Goal: Register for event/course

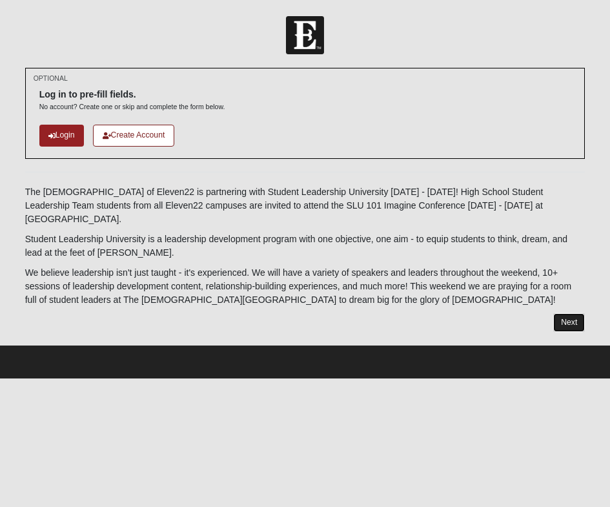
click at [561, 313] on link "Next" at bounding box center [569, 322] width 32 height 19
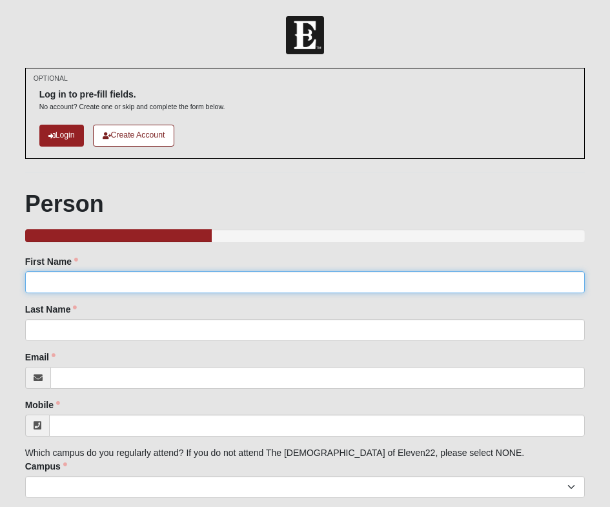
click at [390, 283] on input "First Name" at bounding box center [305, 282] width 560 height 22
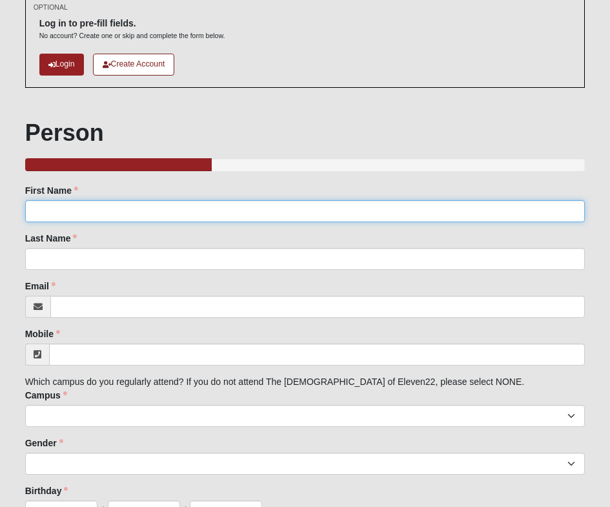
scroll to position [73, 0]
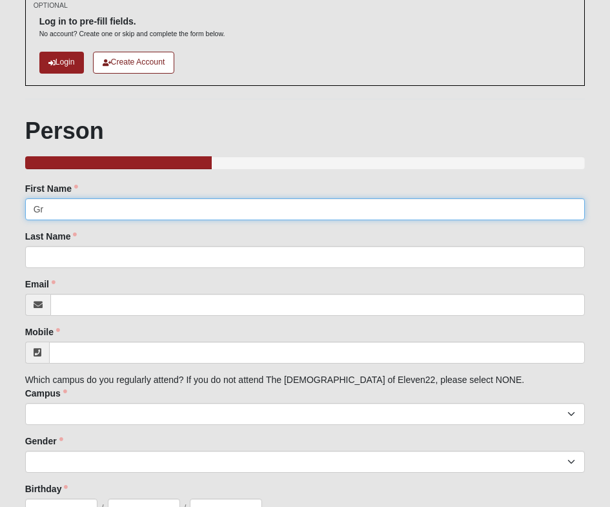
type input "G"
type input "[PERSON_NAME]"
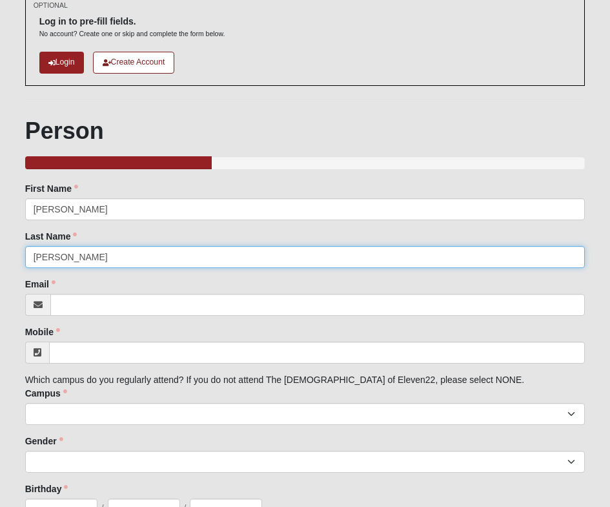
type input "[PERSON_NAME]"
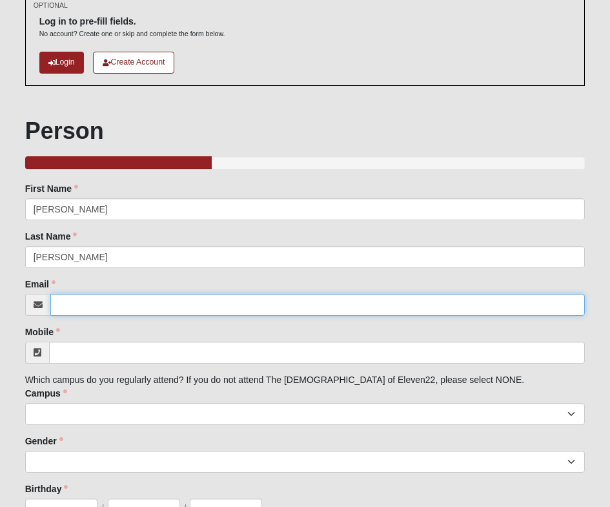
click at [261, 303] on input "Email" at bounding box center [317, 305] width 535 height 22
paste input "[EMAIL_ADDRESS][DOMAIN_NAME]"
type input "[EMAIL_ADDRESS][DOMAIN_NAME]"
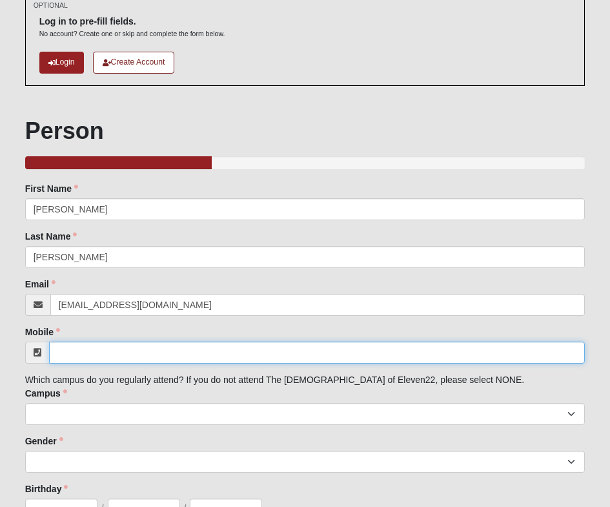
click at [223, 350] on input "Mobile" at bounding box center [317, 352] width 536 height 22
paste input "[PHONE_NUMBER]"
type input "[PHONE_NUMBER]"
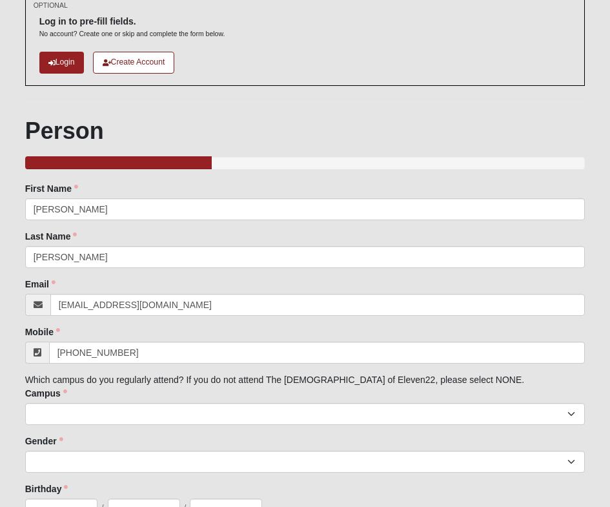
click at [257, 323] on div "Family Member to Register First Name [PERSON_NAME] First Name is required. Last…" at bounding box center [305, 375] width 560 height 386
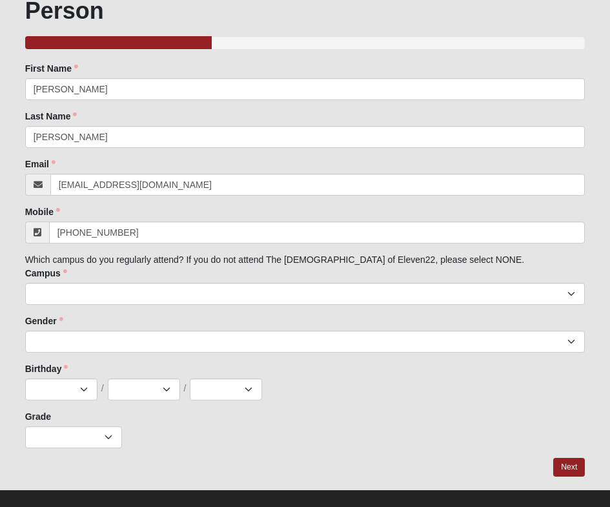
scroll to position [209, 0]
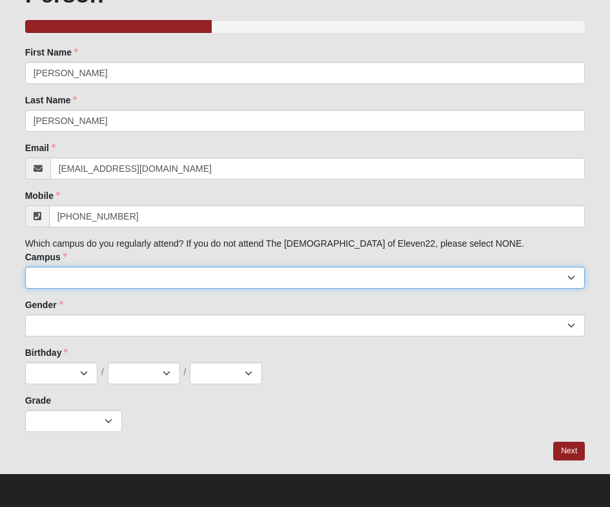
click at [137, 275] on select "[GEOGRAPHIC_DATA] [GEOGRAPHIC_DATA] (Coming Soon) Eleven22 Online [PERSON_NAME]…" at bounding box center [305, 277] width 560 height 22
select select "11"
click at [25, 266] on select "[GEOGRAPHIC_DATA] [GEOGRAPHIC_DATA] (Coming Soon) Eleven22 Online [PERSON_NAME]…" at bounding box center [305, 277] width 560 height 22
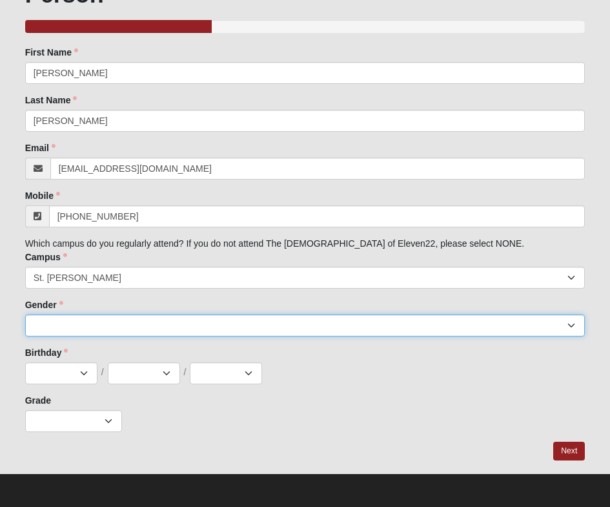
click at [176, 319] on select "[DEMOGRAPHIC_DATA] [DEMOGRAPHIC_DATA]" at bounding box center [305, 325] width 560 height 22
select select "1"
click at [25, 314] on select "[DEMOGRAPHIC_DATA] [DEMOGRAPHIC_DATA]" at bounding box center [305, 325] width 560 height 22
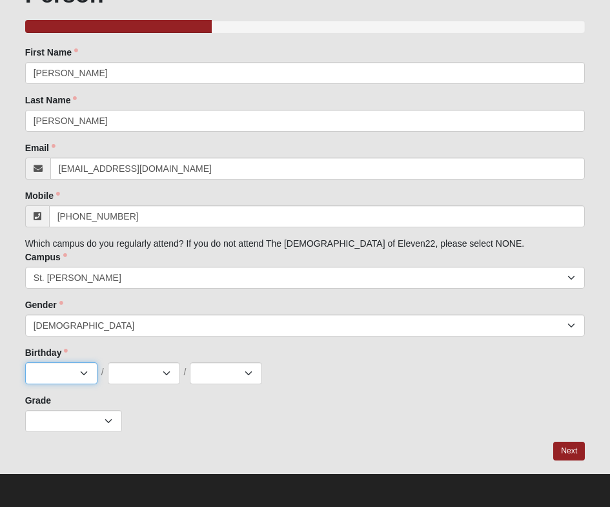
click at [85, 368] on select "Jan Feb Mar Apr May Jun [DATE] Aug Sep Oct Nov Dec" at bounding box center [61, 373] width 72 height 22
select select "2"
click at [25, 362] on select "Jan Feb Mar Apr May Jun [DATE] Aug Sep Oct Nov Dec" at bounding box center [61, 373] width 72 height 22
click at [148, 381] on select "1 2 3 4 5 6 7 8 9 10 11 12 13 14 15 16 17 18 19 20 21 22 23 24 25 26 27 28 29 3…" at bounding box center [144, 373] width 72 height 22
select select "24"
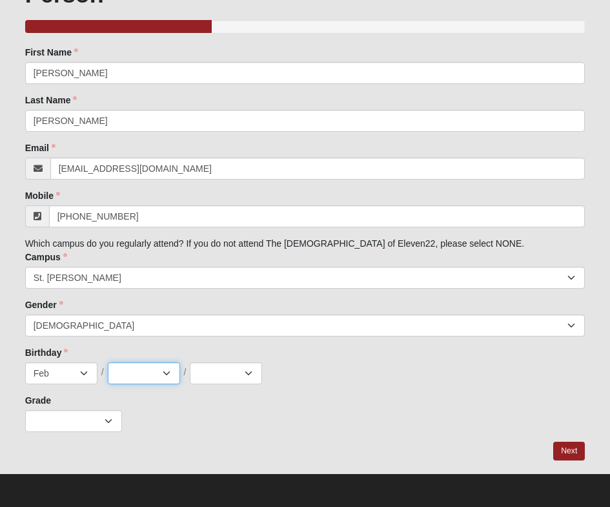
click at [108, 362] on select "1 2 3 4 5 6 7 8 9 10 11 12 13 14 15 16 17 18 19 20 21 22 23 24 25 26 27 28 29 3…" at bounding box center [144, 373] width 72 height 22
click at [248, 372] on select "2025 2024 2023 2022 2021 2020 2019 2018 2017 2016 2015 2014 2013 2012 2011 2010…" at bounding box center [226, 373] width 72 height 22
select select "2009"
click at [190, 362] on select "2025 2024 2023 2022 2021 2020 2019 2018 2017 2016 2015 2014 2013 2012 2011 2010…" at bounding box center [226, 373] width 72 height 22
click at [80, 425] on select "K 1st 2nd 3rd 4th 5th 6th 7th 8th 9th 10th 11th 12th" at bounding box center [73, 421] width 97 height 22
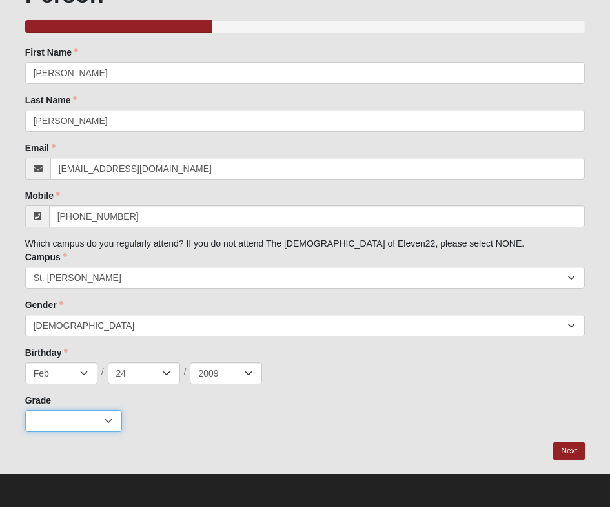
click at [81, 420] on select "K 1st 2nd 3rd 4th 5th 6th 7th 8th 9th 10th 11th 12th" at bounding box center [73, 421] width 97 height 22
click at [71, 421] on select "K 1st 2nd 3rd 4th 5th 6th 7th 8th 9th 10th 11th 12th" at bounding box center [73, 421] width 97 height 22
select select "1"
click at [25, 410] on select "K 1st 2nd 3rd 4th 5th 6th 7th 8th 9th 10th 11th 12th" at bounding box center [73, 421] width 97 height 22
click at [570, 452] on link "Next" at bounding box center [569, 450] width 32 height 19
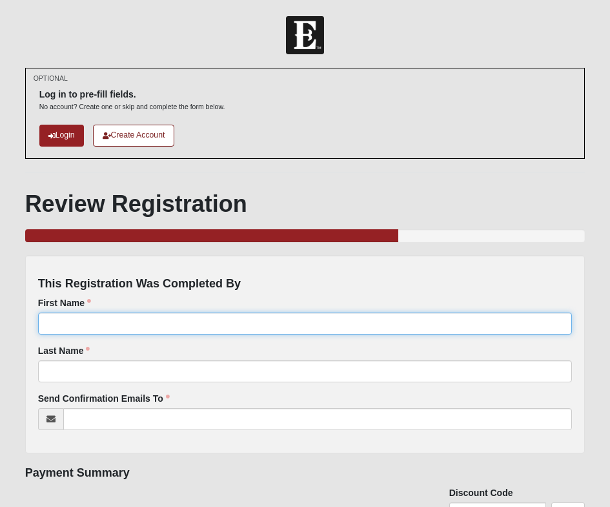
click at [438, 319] on input "First Name" at bounding box center [305, 323] width 534 height 22
type input "g"
type input "[PERSON_NAME]"
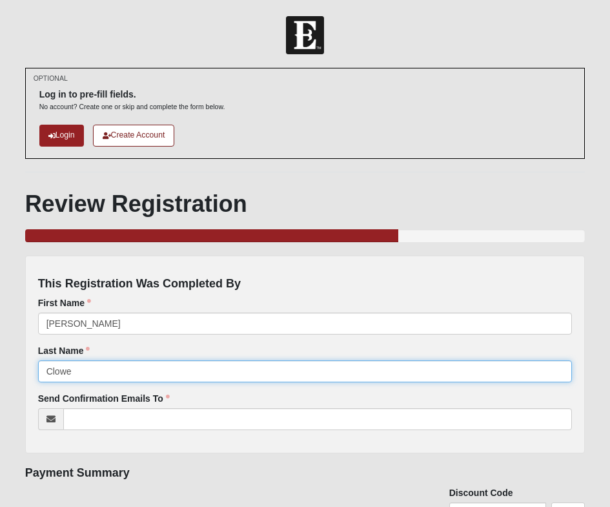
type input "Clowe"
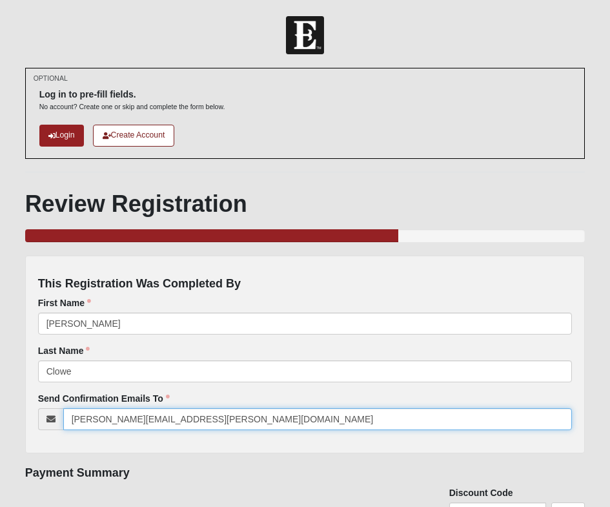
type input "[PERSON_NAME][EMAIL_ADDRESS][PERSON_NAME][DOMAIN_NAME]"
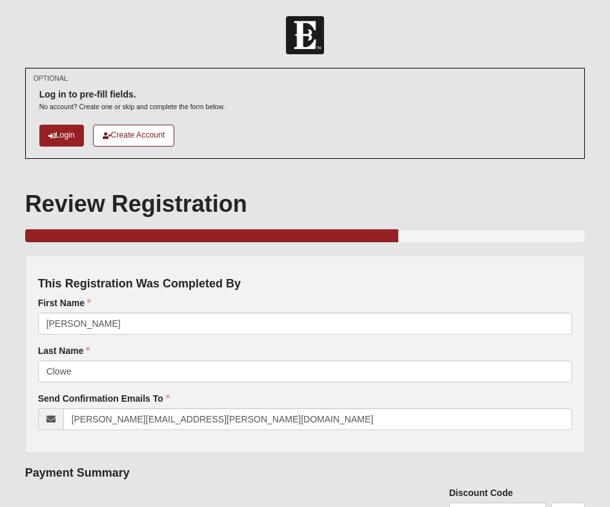
click at [384, 471] on h4 "Payment Summary" at bounding box center [305, 473] width 560 height 14
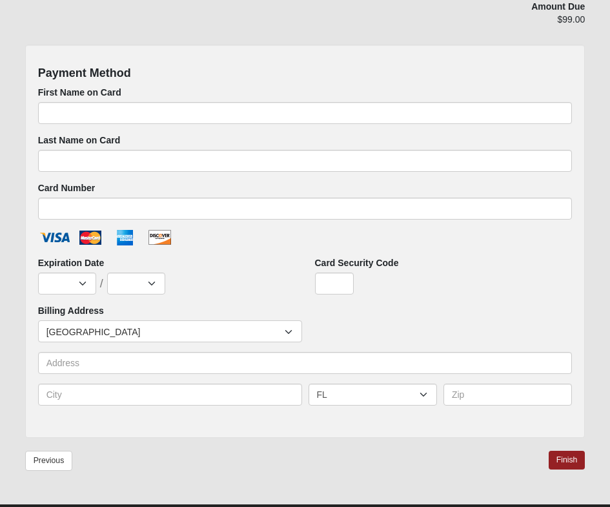
scroll to position [669, 0]
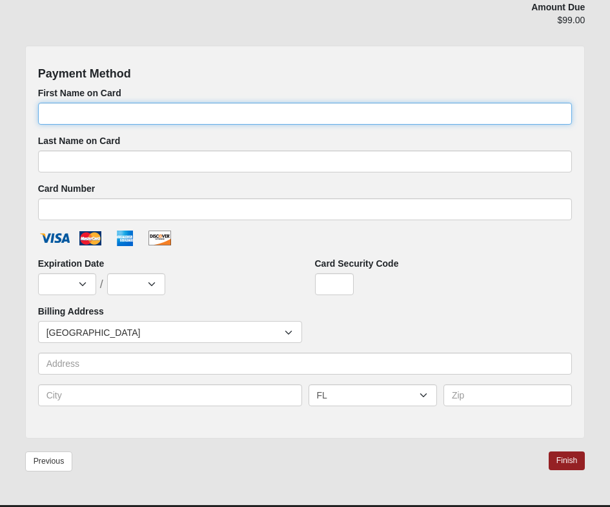
click at [187, 123] on input "First Name on Card" at bounding box center [305, 114] width 534 height 22
type input "[PERSON_NAME]"
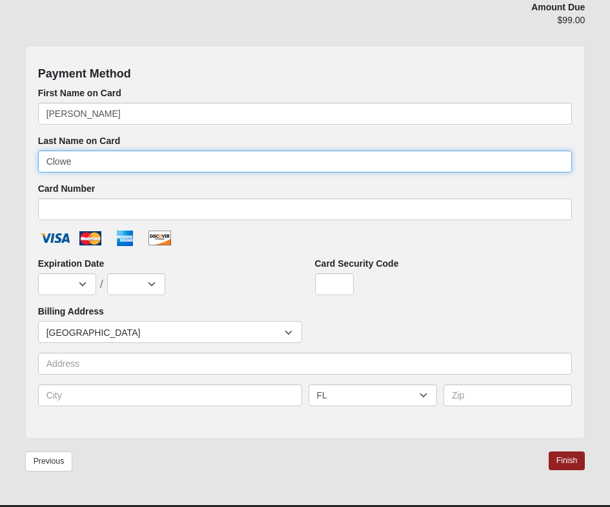
type input "Clowe"
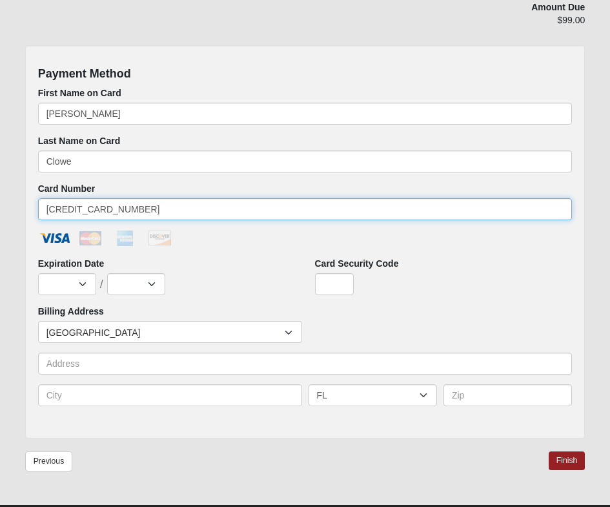
type input "[CREDIT_CARD_NUMBER]"
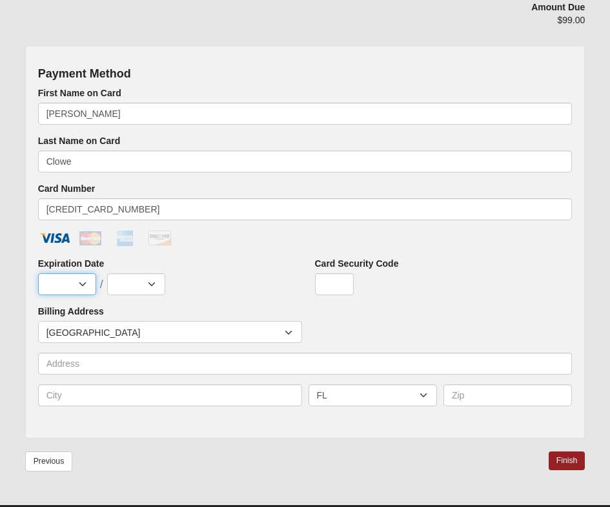
click at [70, 278] on select "Jan Feb Mar Apr May Jun [DATE] Aug Sep Oct Nov Dec" at bounding box center [67, 284] width 58 height 22
select select "7"
click at [38, 273] on select "Jan Feb Mar Apr May Jun [DATE] Aug Sep Oct Nov Dec" at bounding box center [67, 284] width 58 height 22
click at [141, 283] on select "2025 2026 2027 2028 2029 2030 2031 2032 2033 2034 2035 2036 2037 2038 2039 2040" at bounding box center [136, 284] width 58 height 22
select select "2030"
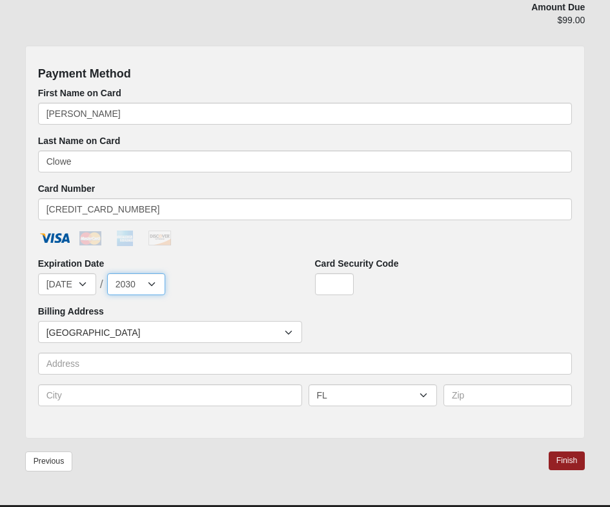
click at [107, 273] on select "2025 2026 2027 2028 2029 2030 2031 2032 2033 2034 2035 2036 2037 2038 2039 2040" at bounding box center [136, 284] width 58 height 22
click at [323, 285] on input "Card Security Code" at bounding box center [334, 284] width 39 height 22
type input "624"
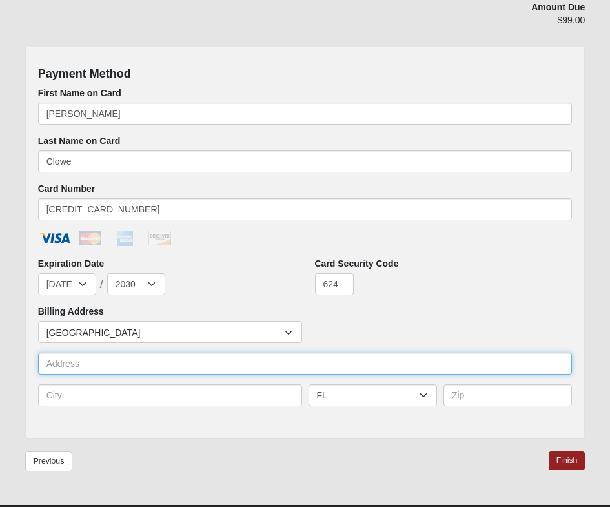
click at [172, 367] on input "text" at bounding box center [305, 363] width 534 height 22
type input "[STREET_ADDRESS]"
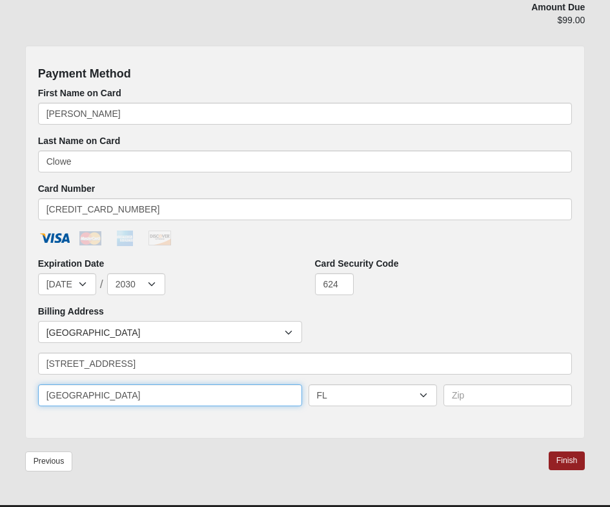
type input "[GEOGRAPHIC_DATA]"
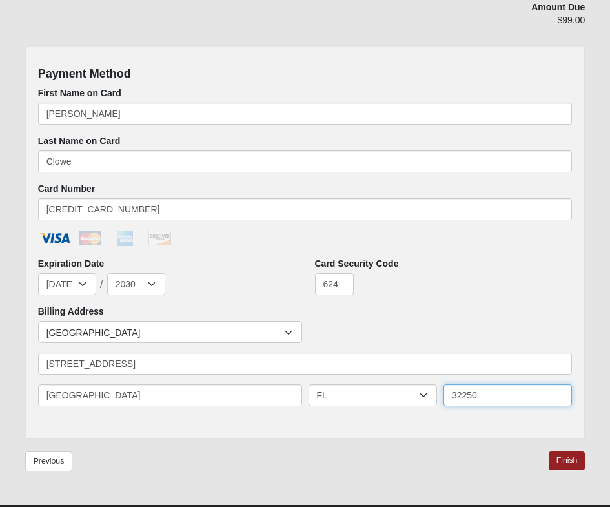
type input "32250"
click at [381, 296] on div "Card Security Code 624" at bounding box center [443, 281] width 277 height 48
click at [569, 459] on link "Finish" at bounding box center [566, 460] width 37 height 19
